Goal: Obtain resource: Obtain resource

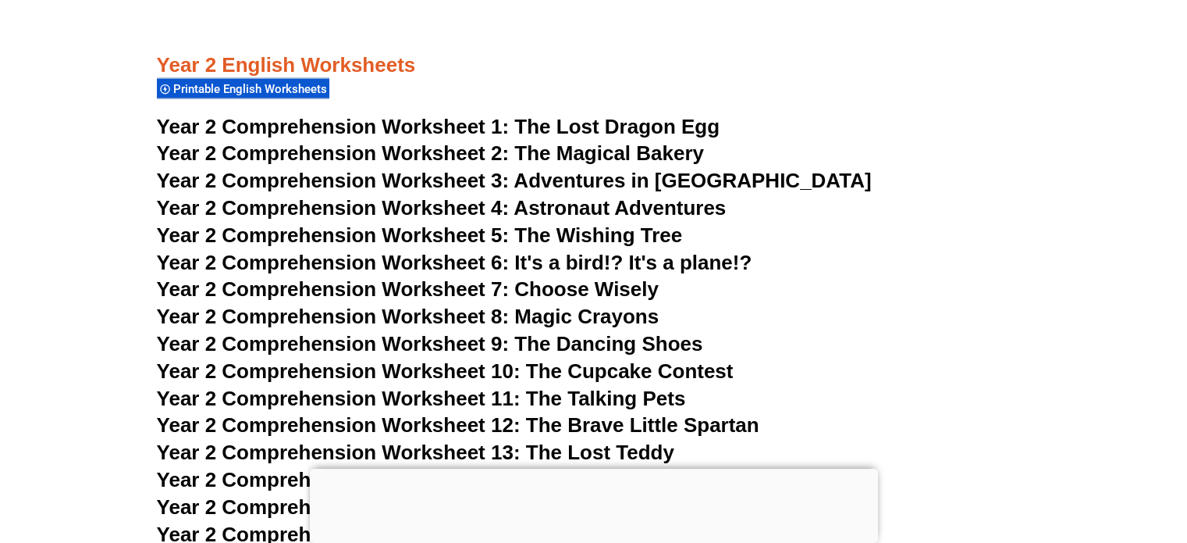
scroll to position [3684, 0]
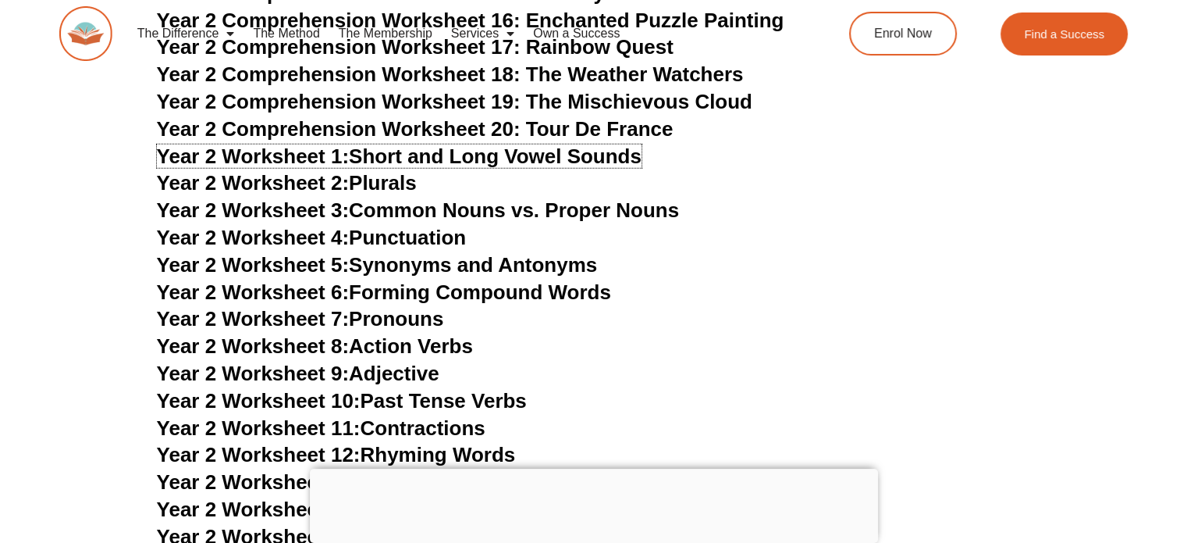
scroll to position [4235, 0]
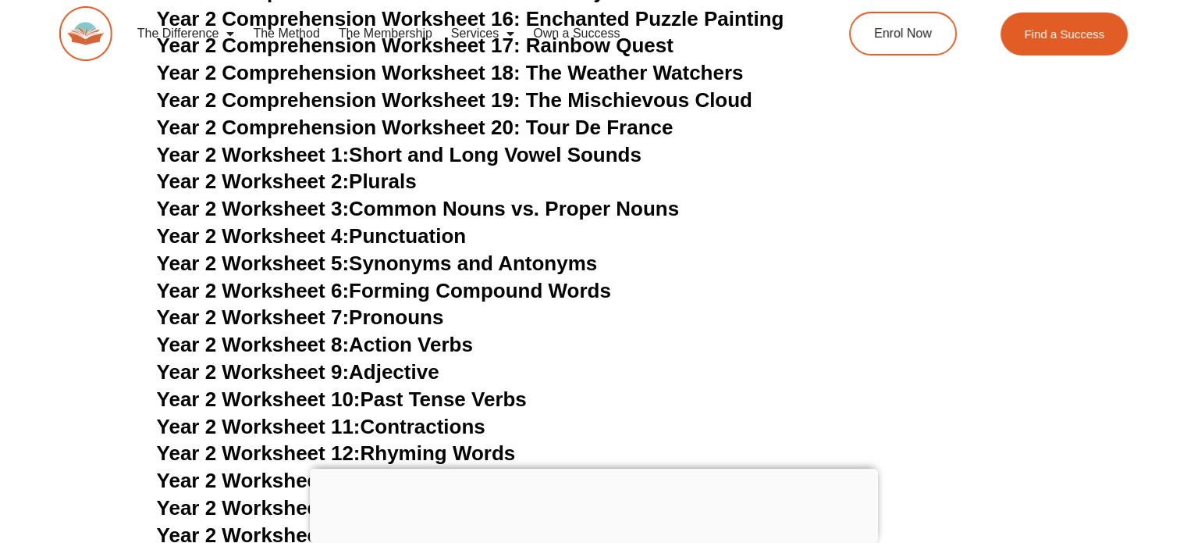
click at [766, 271] on h3 "Year 2 Worksheet 5: Synonyms and Antonyms" at bounding box center [594, 264] width 874 height 27
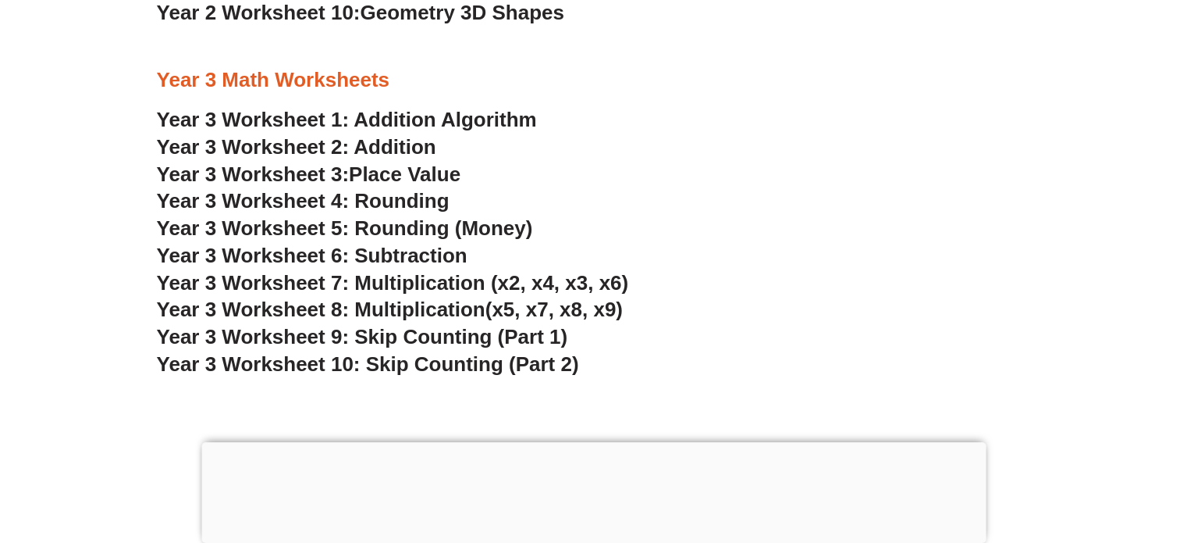
scroll to position [2178, 0]
